Goal: Task Accomplishment & Management: Use online tool/utility

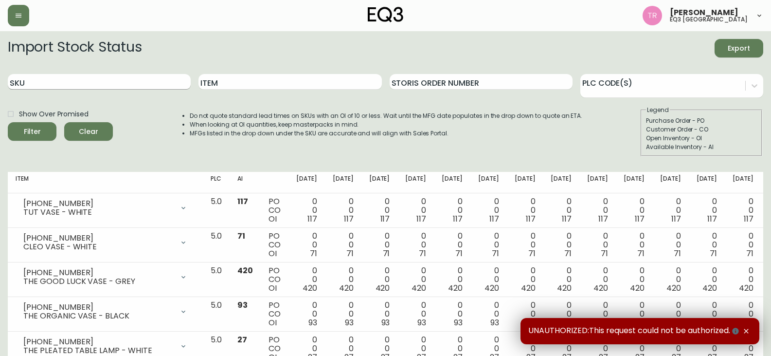
click at [54, 88] on div "SKU" at bounding box center [99, 82] width 183 height 32
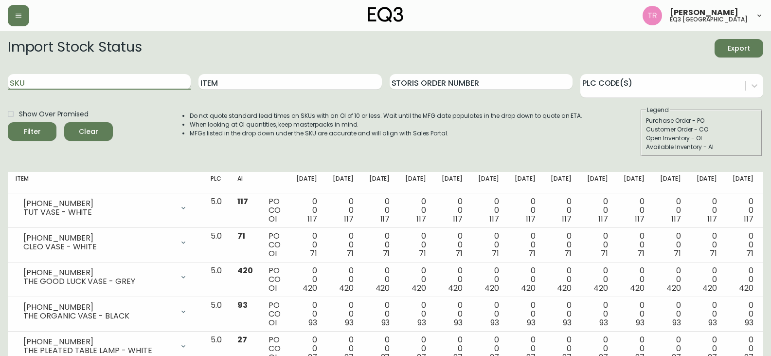
click at [85, 81] on input "SKU" at bounding box center [99, 82] width 183 height 16
paste input "3020-982-13-A"
click at [8, 122] on button "Filter" at bounding box center [32, 131] width 49 height 18
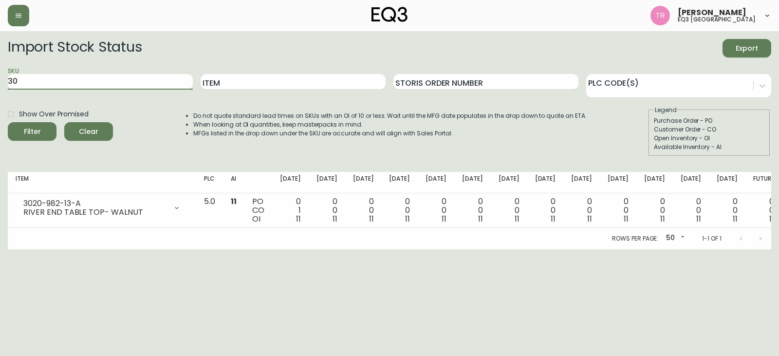
type input "3"
paste input "3020-982-40-B"
type input "3020-982-40-B"
click at [74, 83] on input "3020-982-40-B" at bounding box center [100, 82] width 185 height 16
click at [8, 122] on button "Filter" at bounding box center [32, 131] width 49 height 18
